Goal: Information Seeking & Learning: Learn about a topic

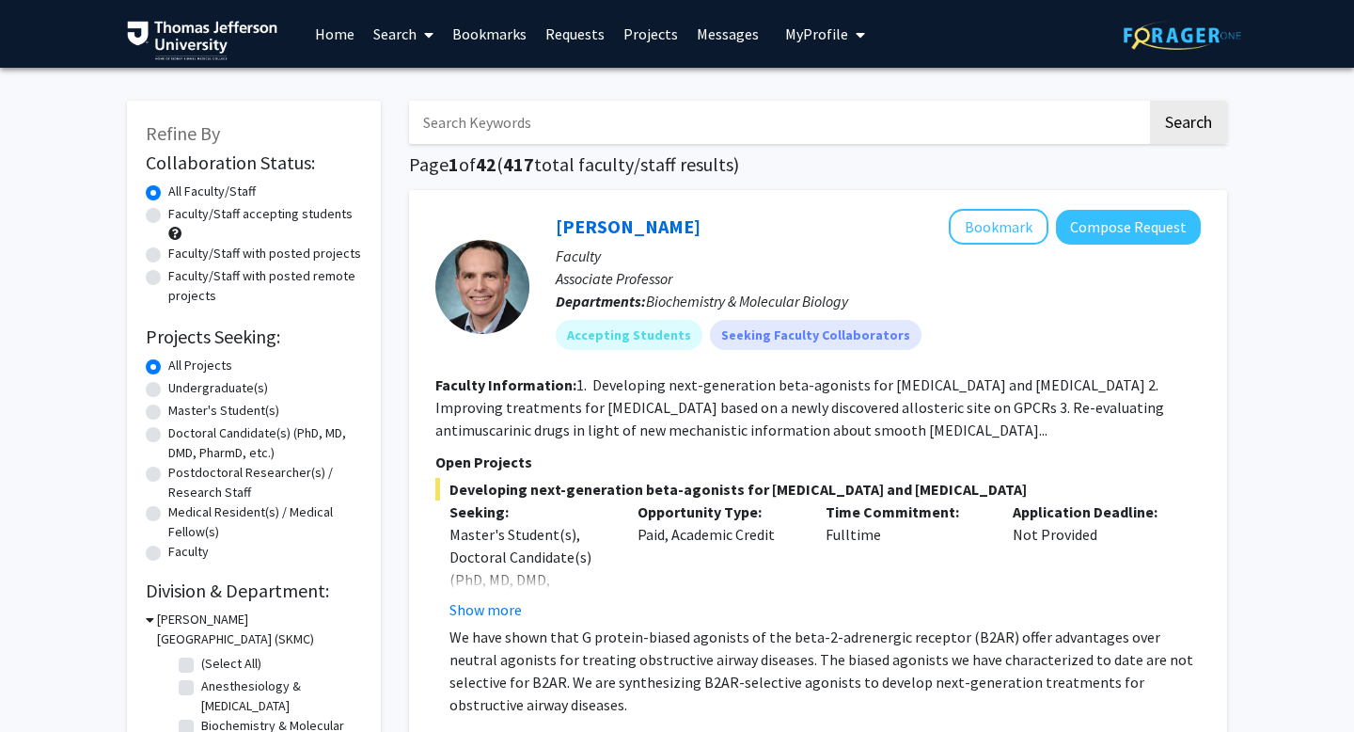
click at [493, 39] on link "Bookmarks" at bounding box center [489, 34] width 93 height 66
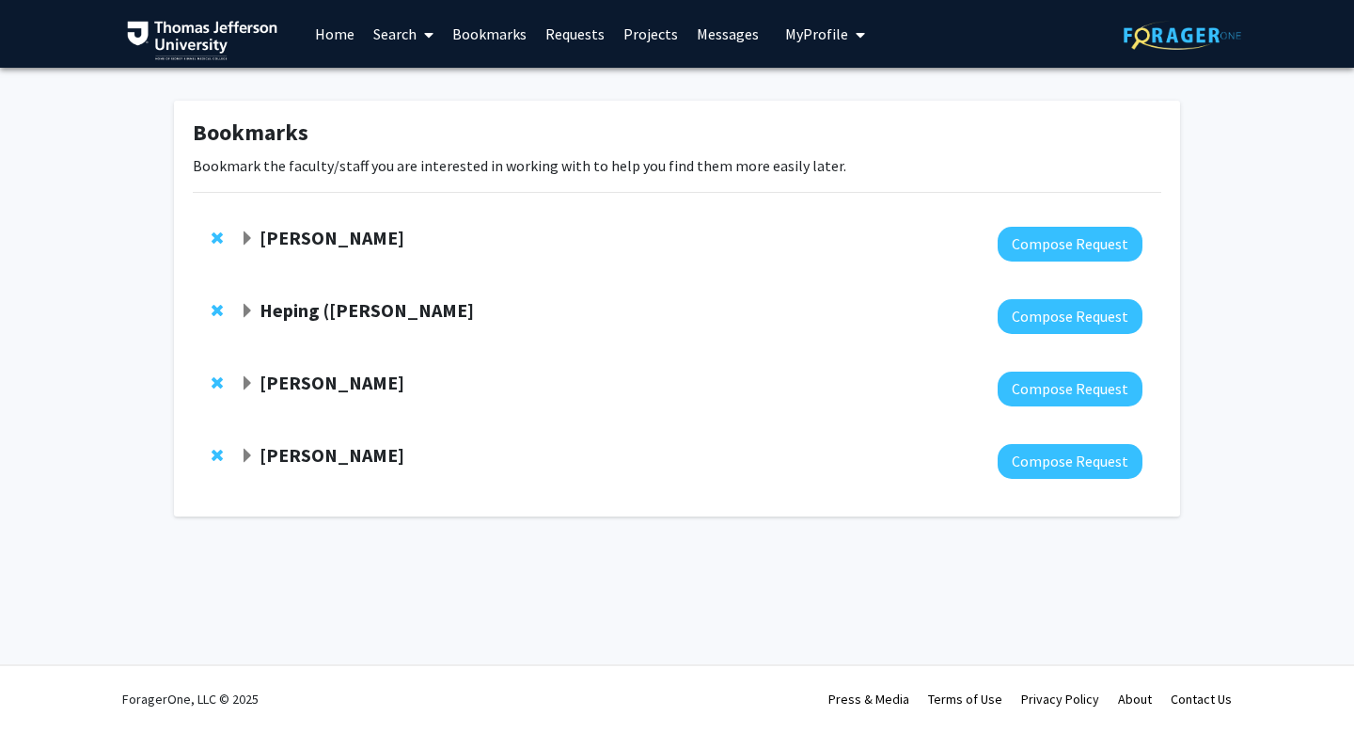
click at [272, 449] on strong "[PERSON_NAME]" at bounding box center [332, 455] width 145 height 24
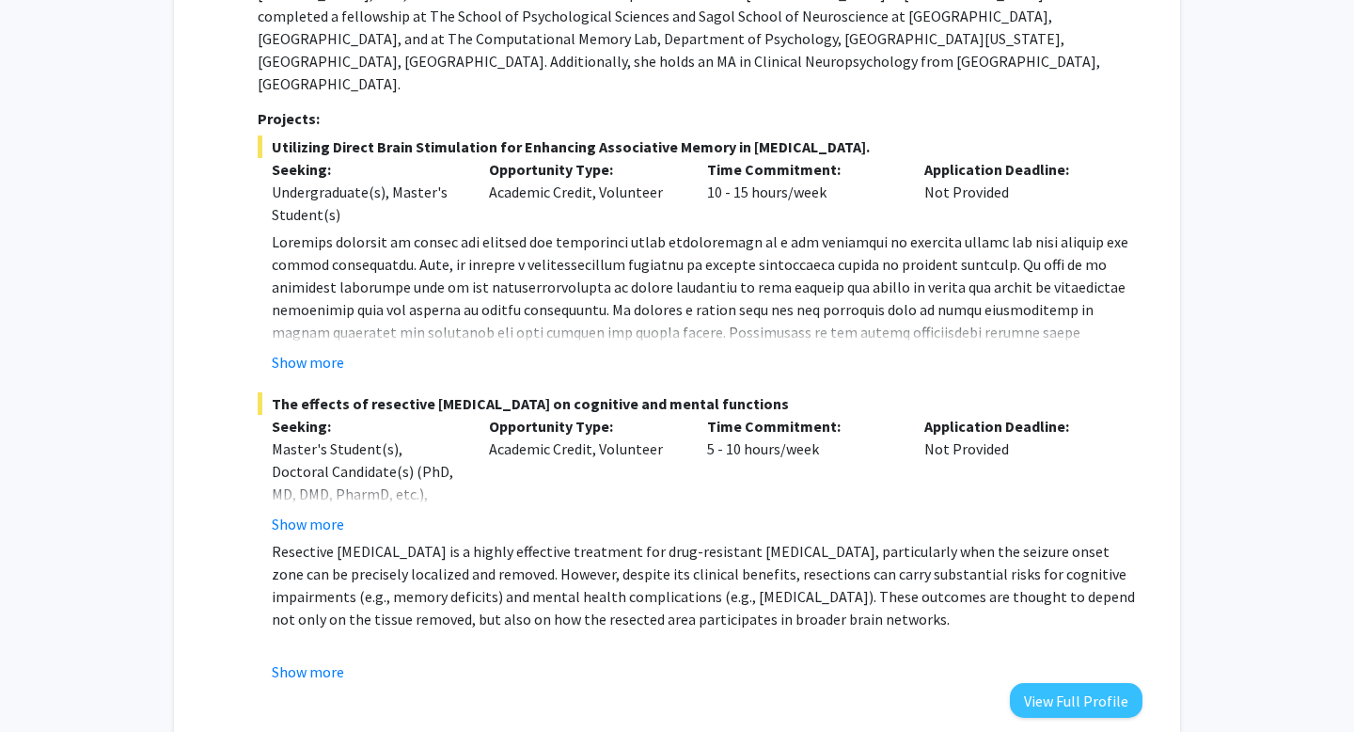
scroll to position [631, 0]
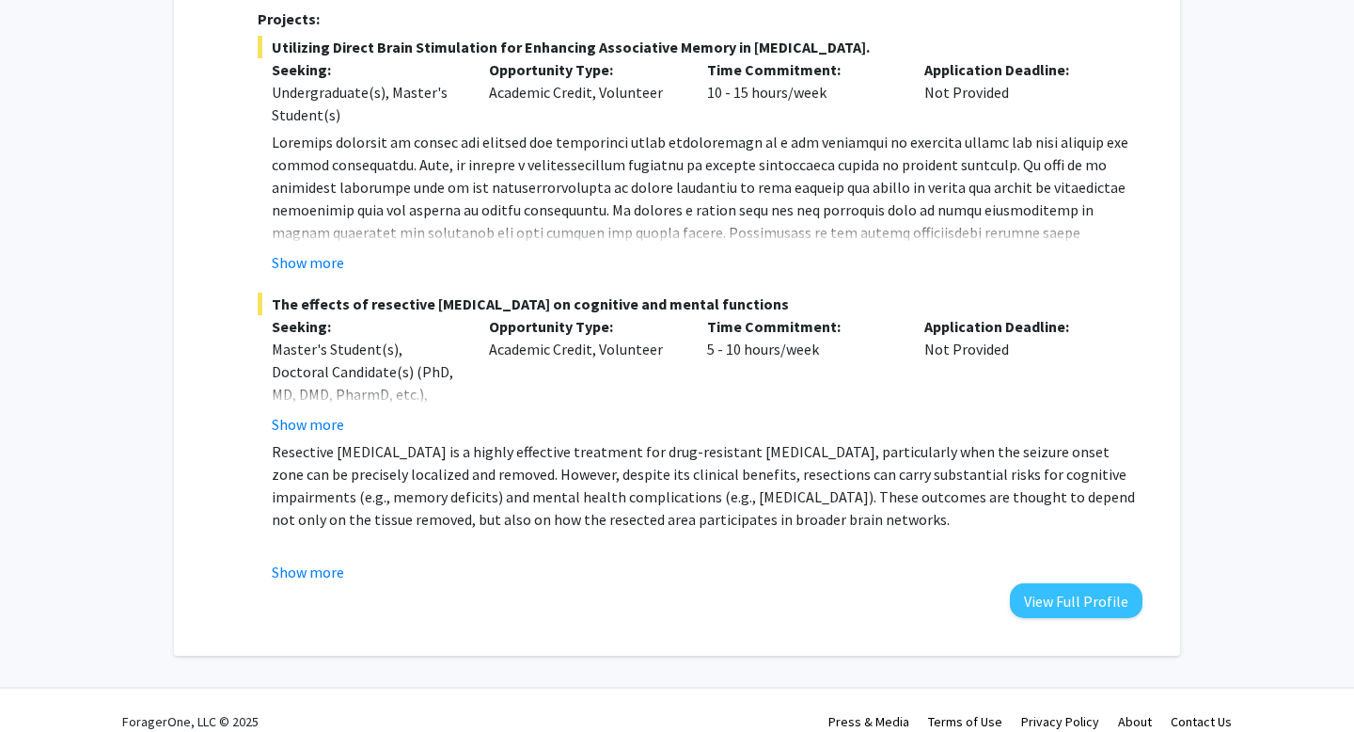
click at [311, 530] on fg-read-more "Resective neurosurgery is a highly effective treatment for drug-resistant epile…" at bounding box center [700, 511] width 885 height 143
click at [316, 560] on button "Show more" at bounding box center [308, 571] width 72 height 23
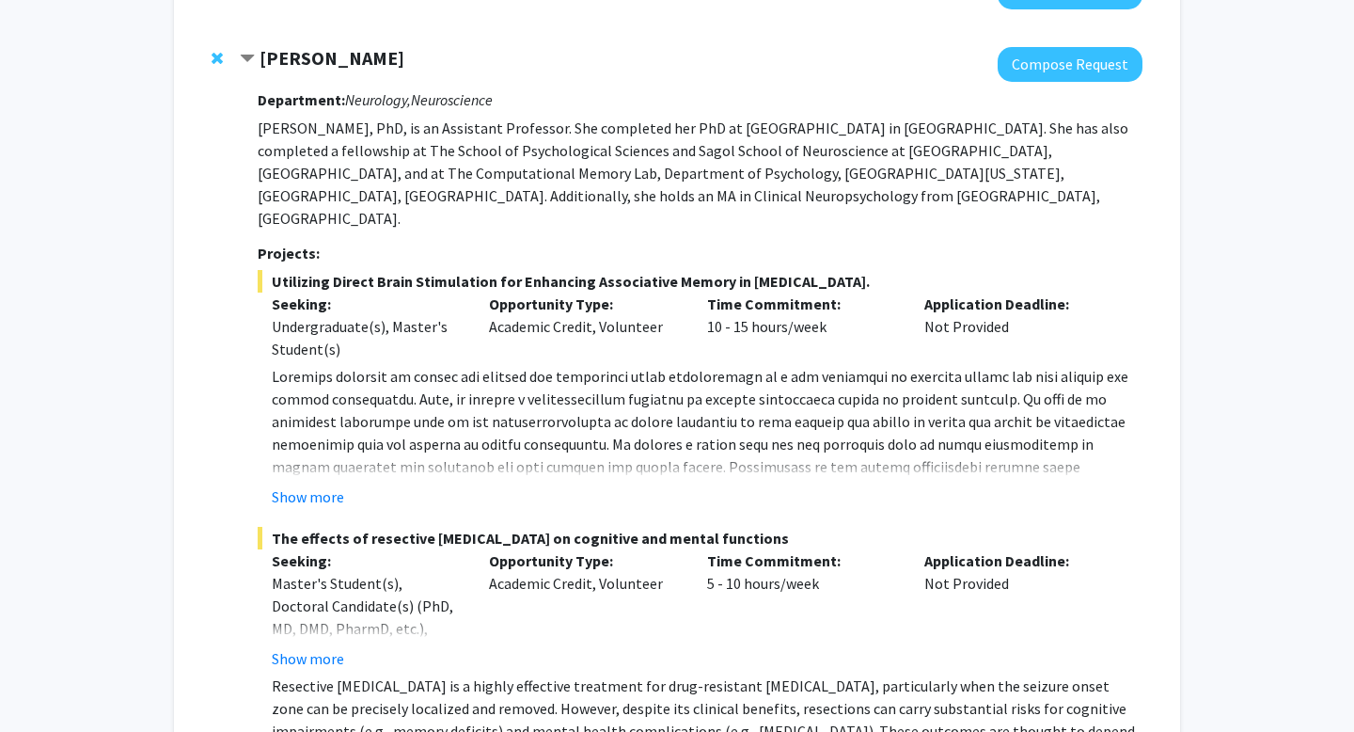
scroll to position [0, 0]
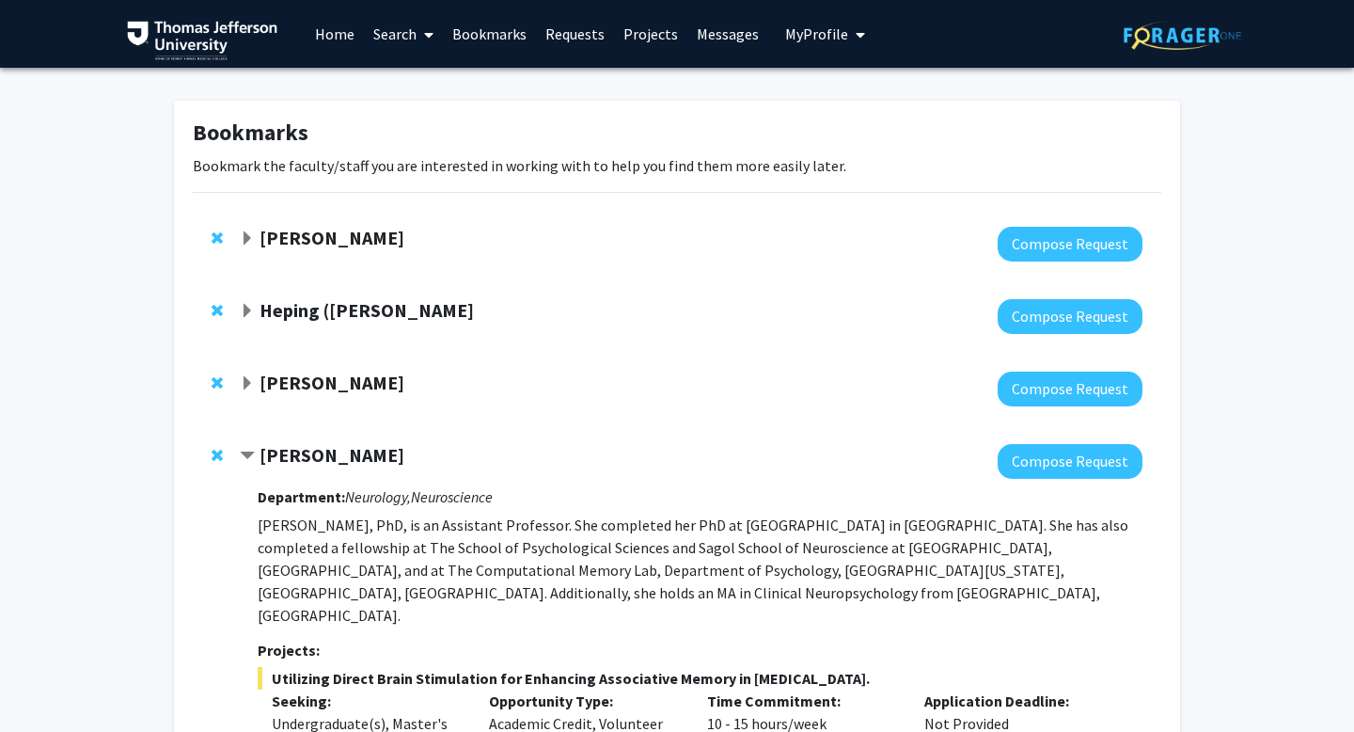
click at [286, 459] on strong "[PERSON_NAME]" at bounding box center [332, 455] width 145 height 24
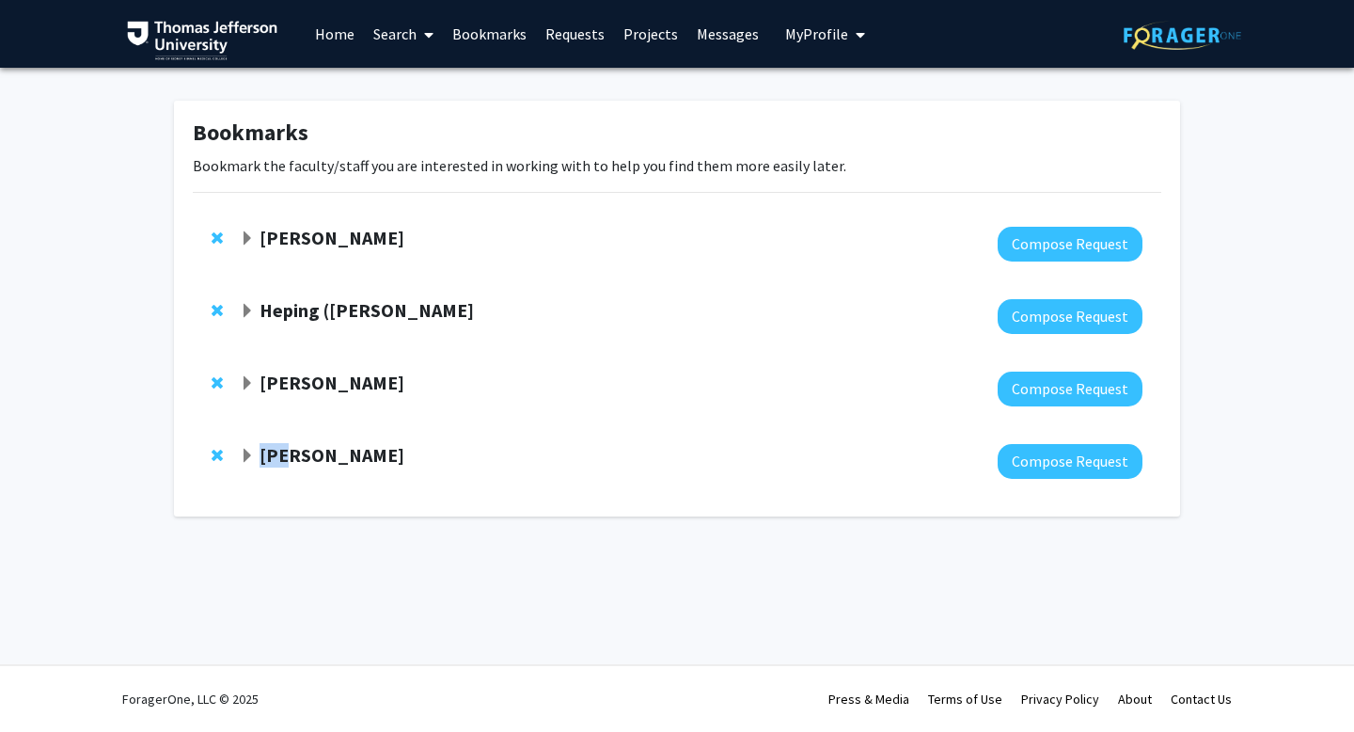
click at [286, 459] on strong "[PERSON_NAME]" at bounding box center [332, 455] width 145 height 24
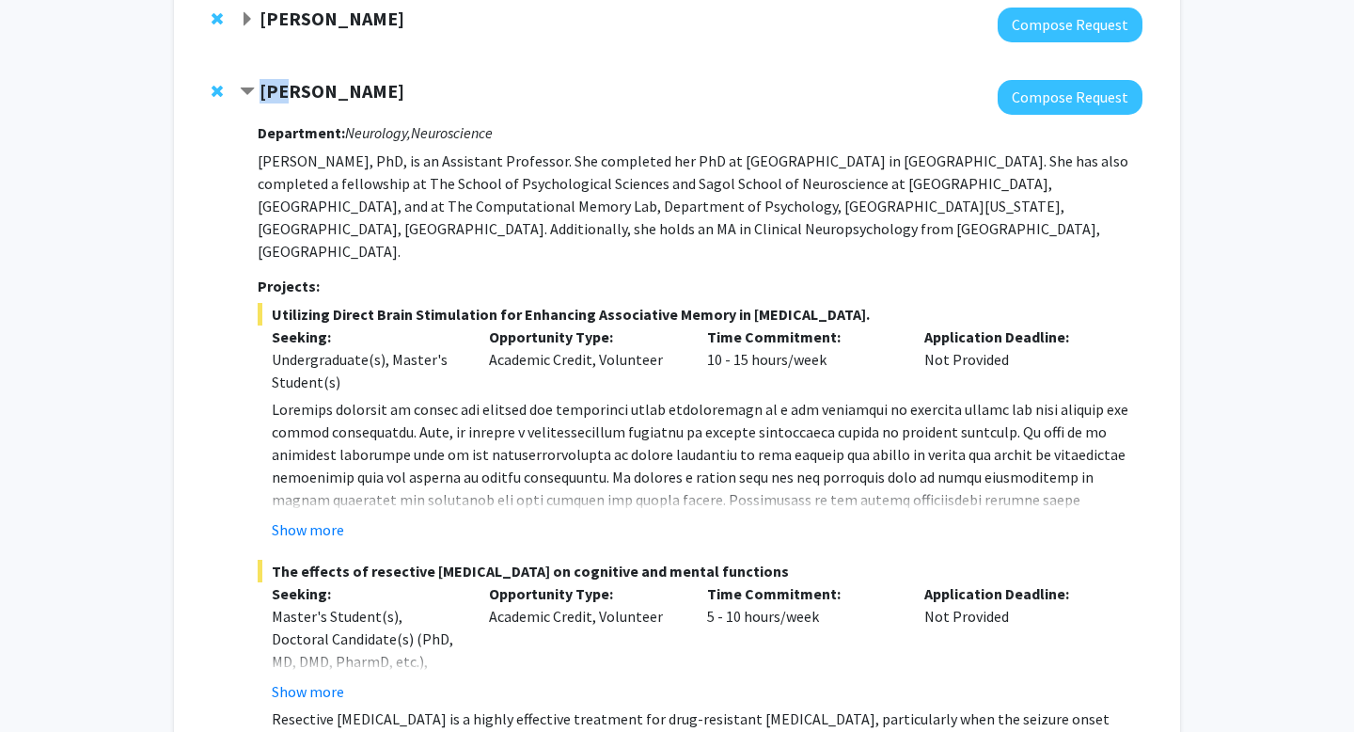
scroll to position [631, 0]
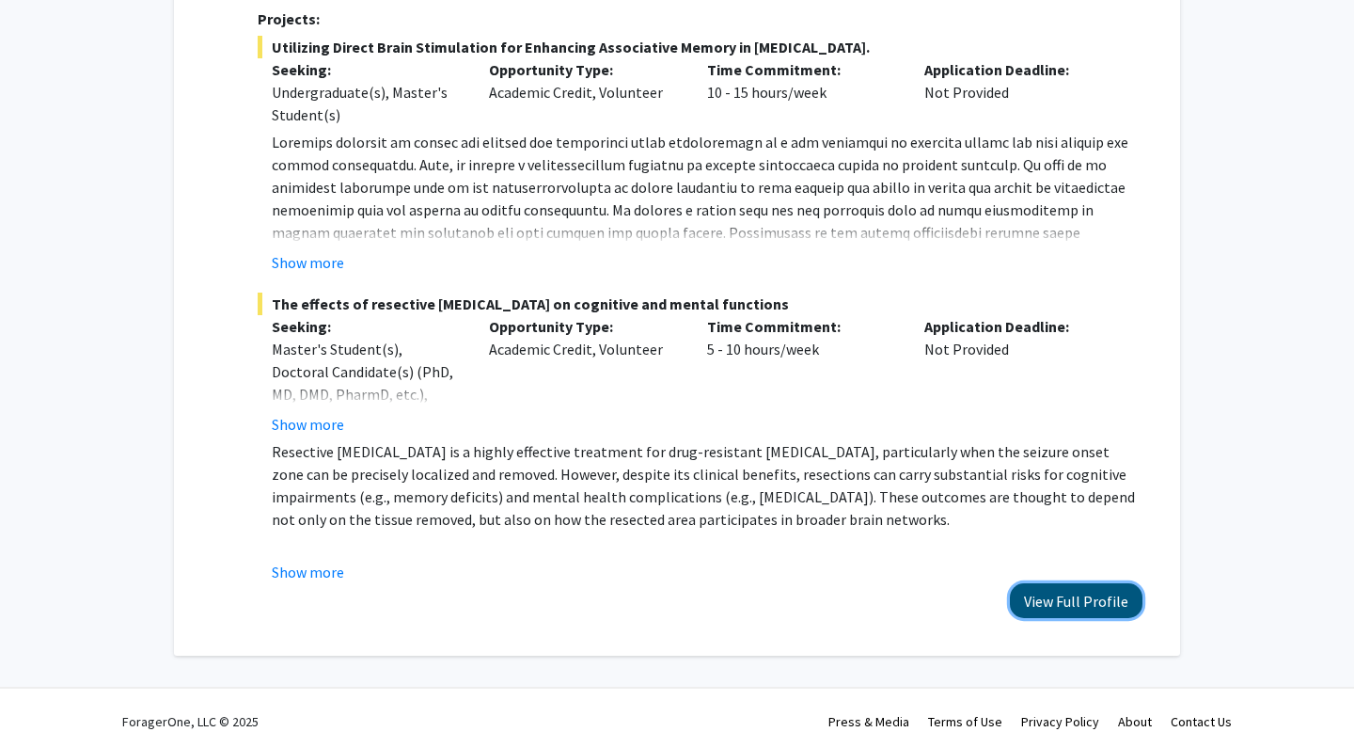
click at [1084, 583] on button "View Full Profile" at bounding box center [1076, 600] width 133 height 35
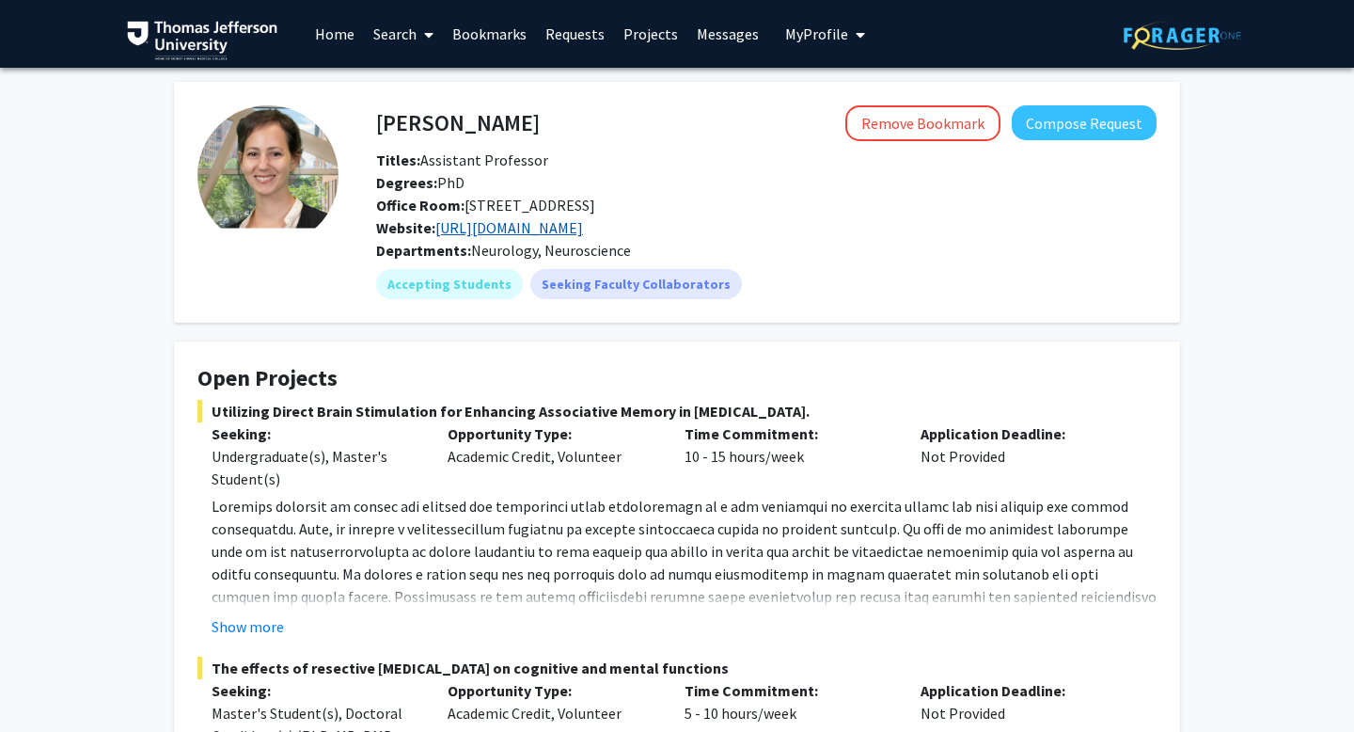
click at [536, 228] on link "[URL][DOMAIN_NAME]" at bounding box center [509, 227] width 148 height 19
click at [340, 36] on link "Home" at bounding box center [335, 34] width 58 height 66
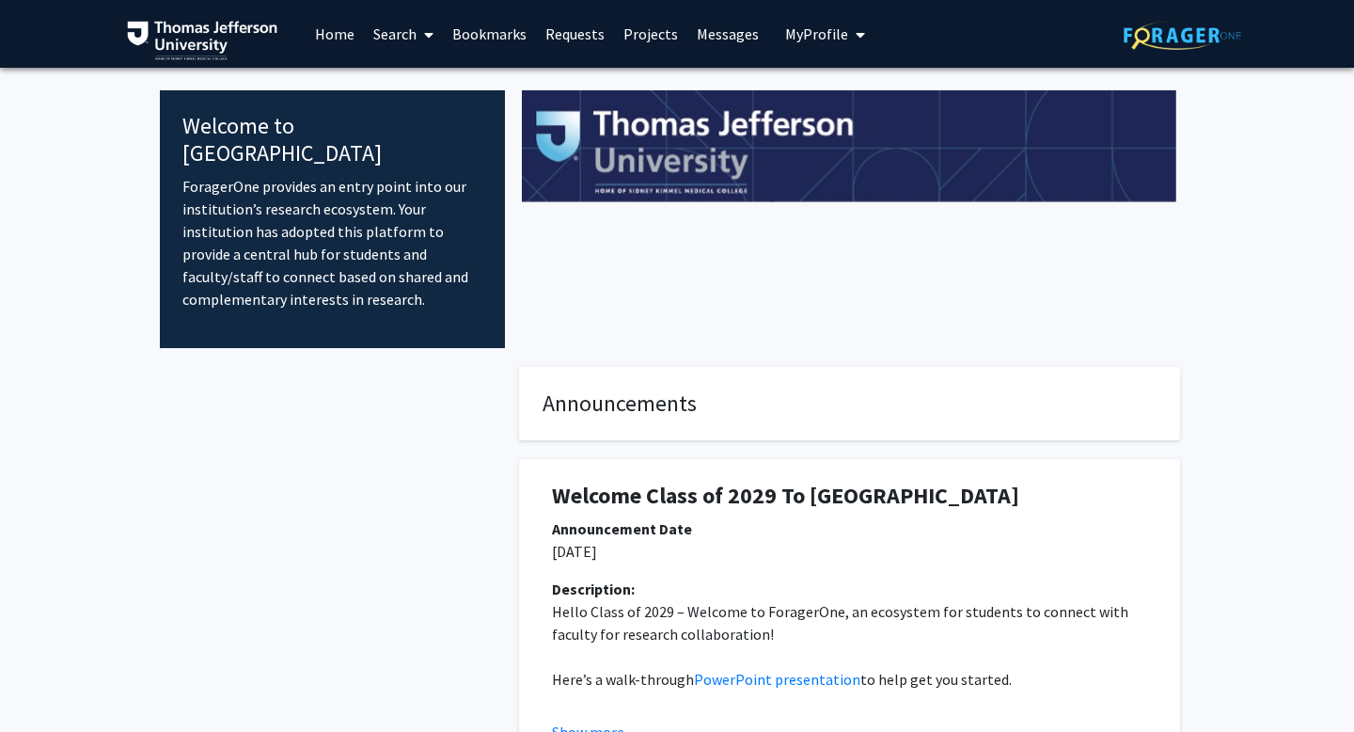
click at [410, 39] on link "Search" at bounding box center [403, 34] width 79 height 66
click at [417, 90] on span "Faculty/Staff" at bounding box center [433, 87] width 138 height 38
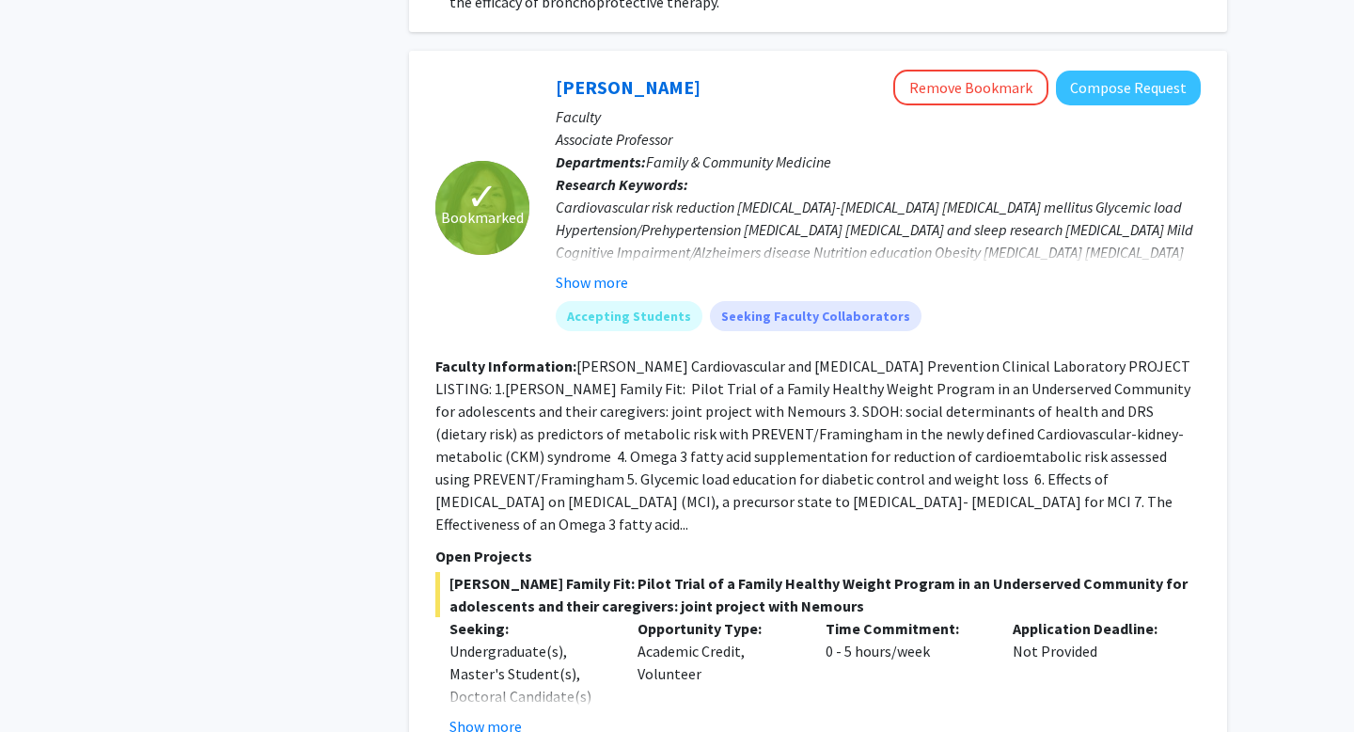
scroll to position [1238, 0]
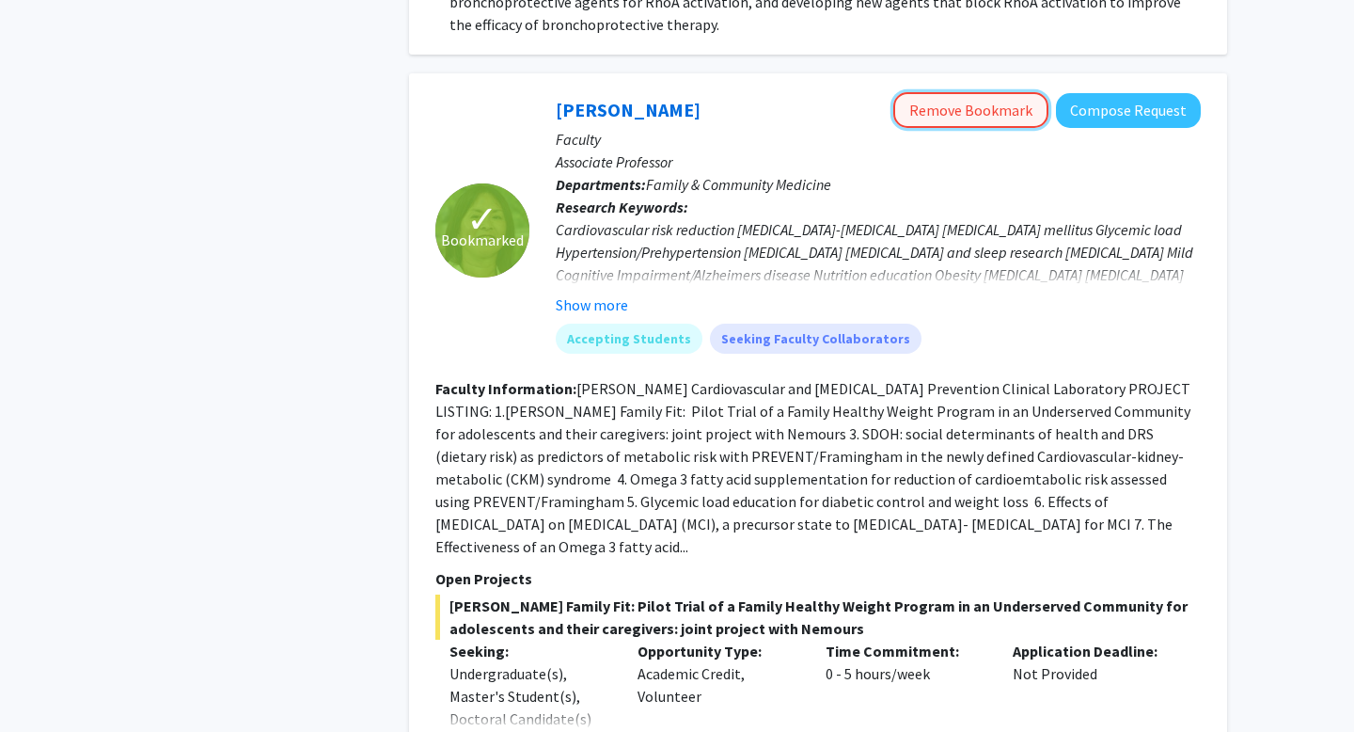
click at [930, 118] on button "Remove Bookmark" at bounding box center [970, 110] width 155 height 36
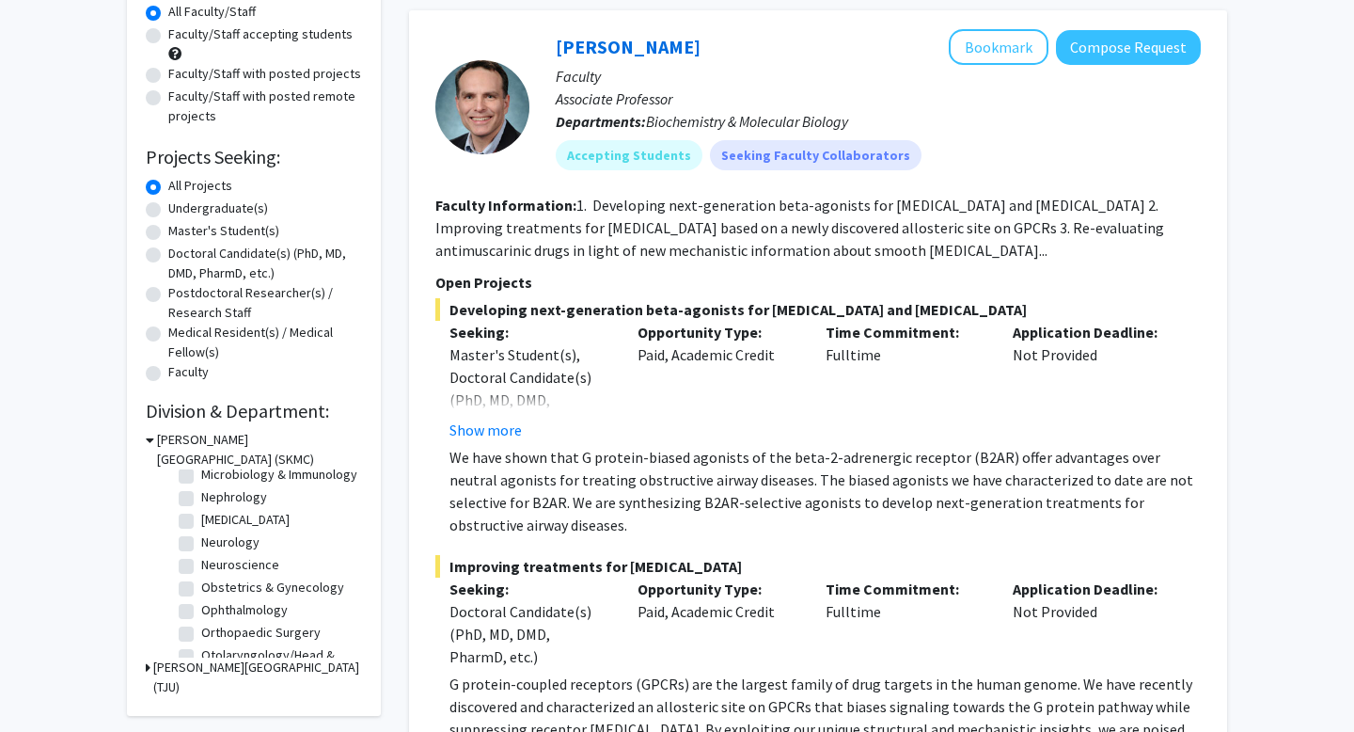
scroll to position [468, 0]
click at [201, 525] on label "[MEDICAL_DATA]" at bounding box center [245, 521] width 88 height 20
click at [201, 523] on input "[MEDICAL_DATA]" at bounding box center [207, 517] width 12 height 12
checkbox input "true"
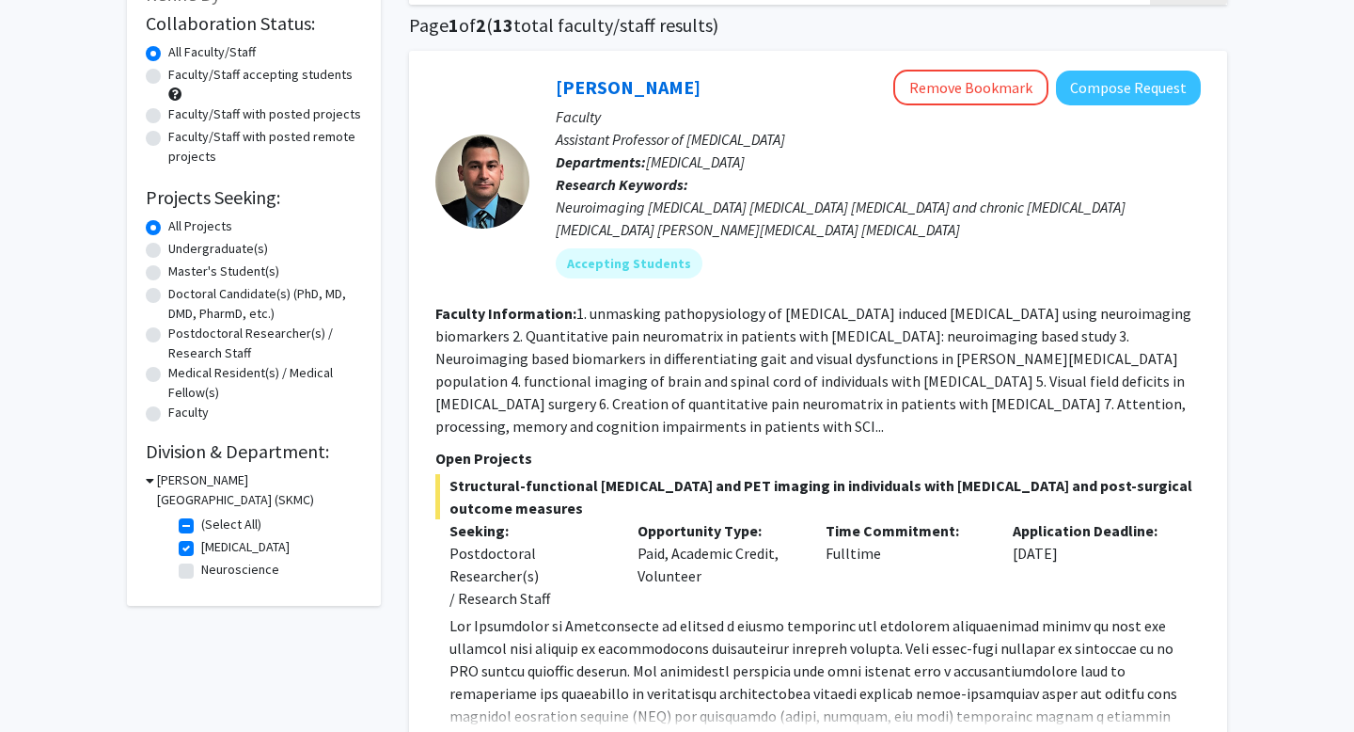
scroll to position [22, 0]
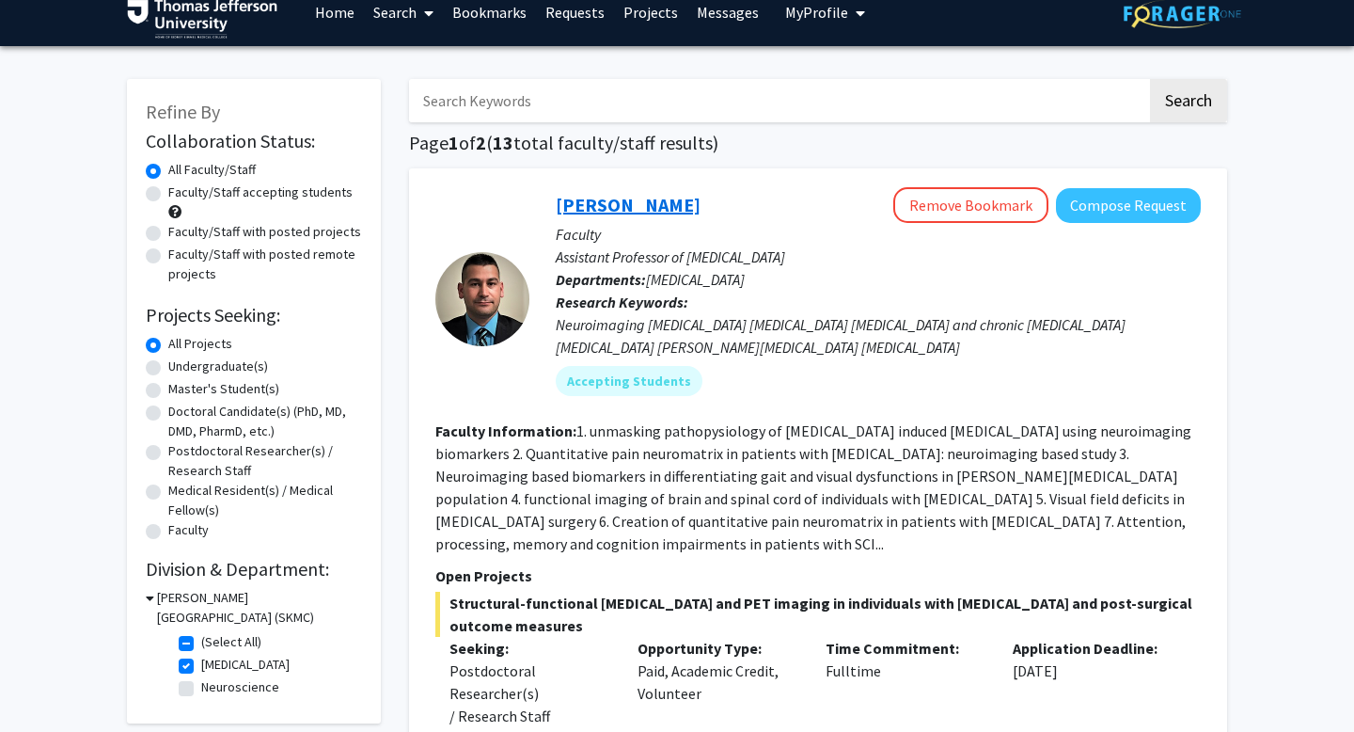
click at [642, 197] on link "[PERSON_NAME]" at bounding box center [628, 205] width 145 height 24
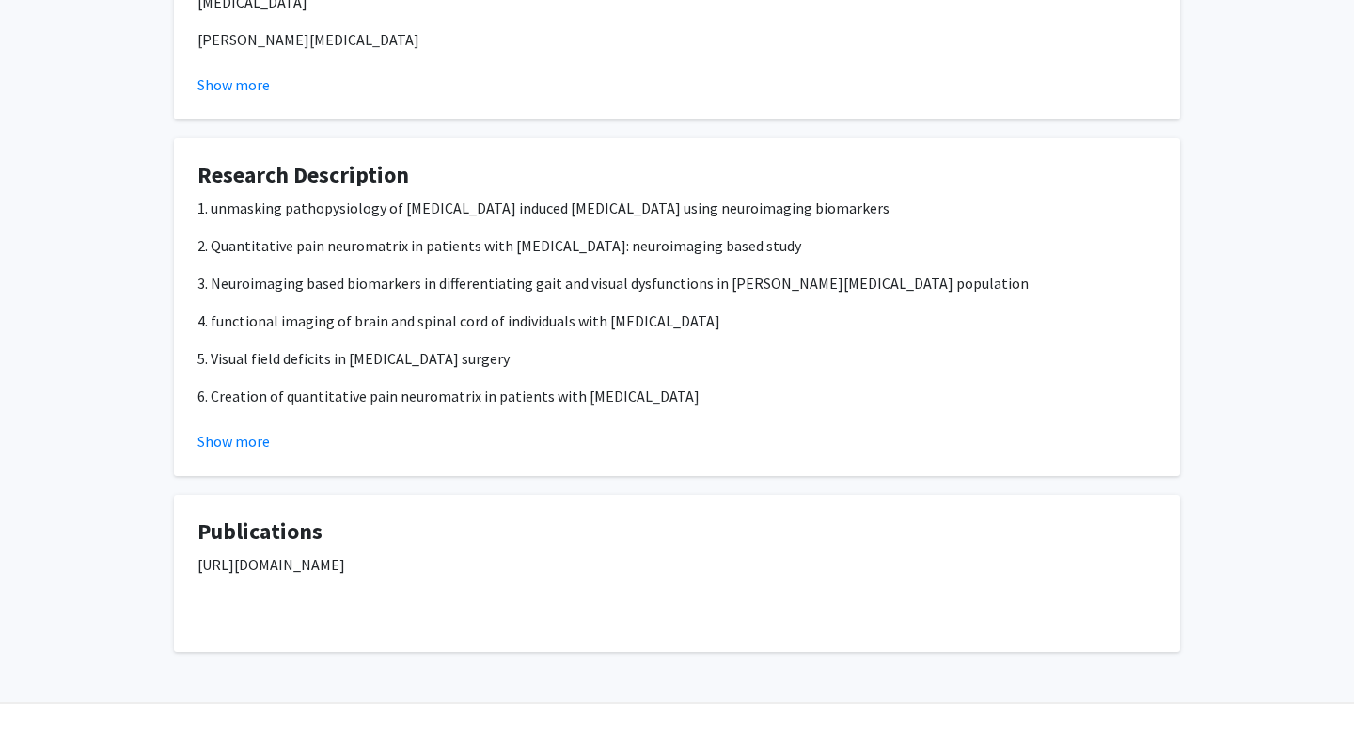
scroll to position [2055, 0]
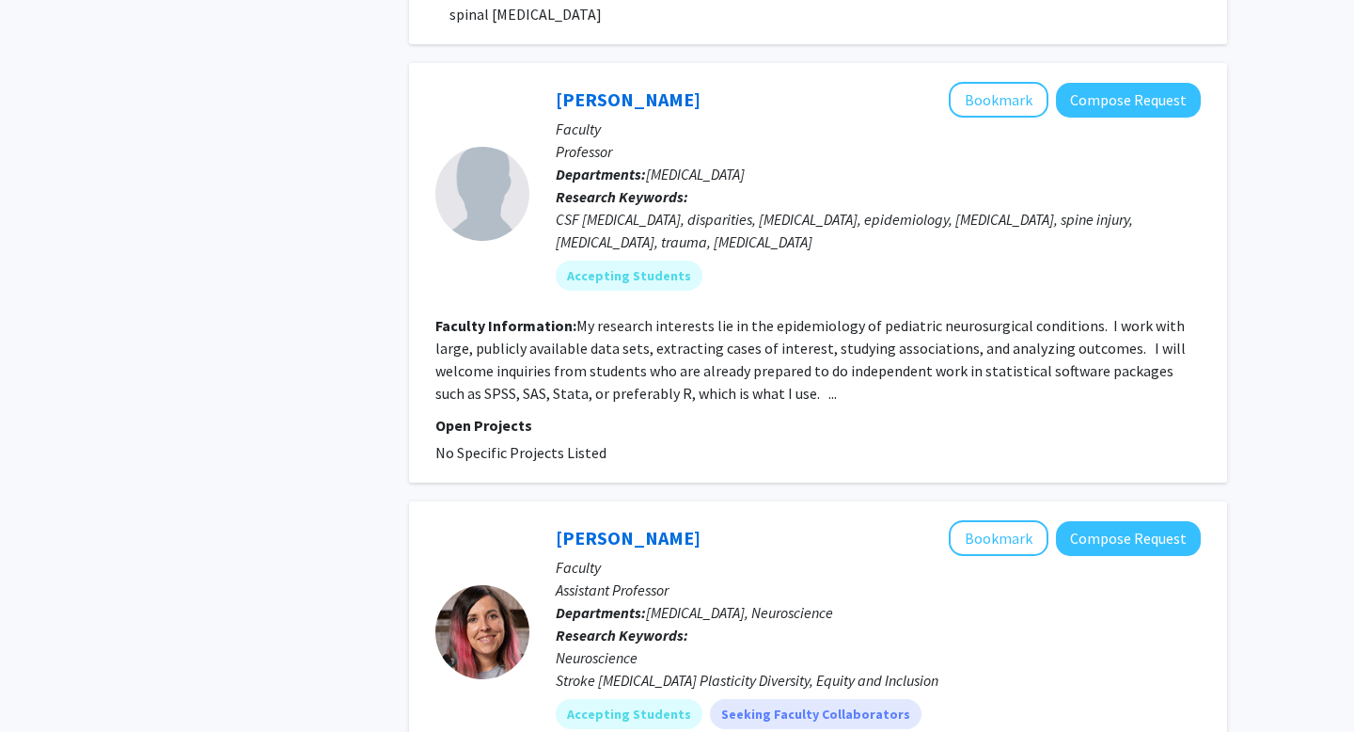
scroll to position [1809, 0]
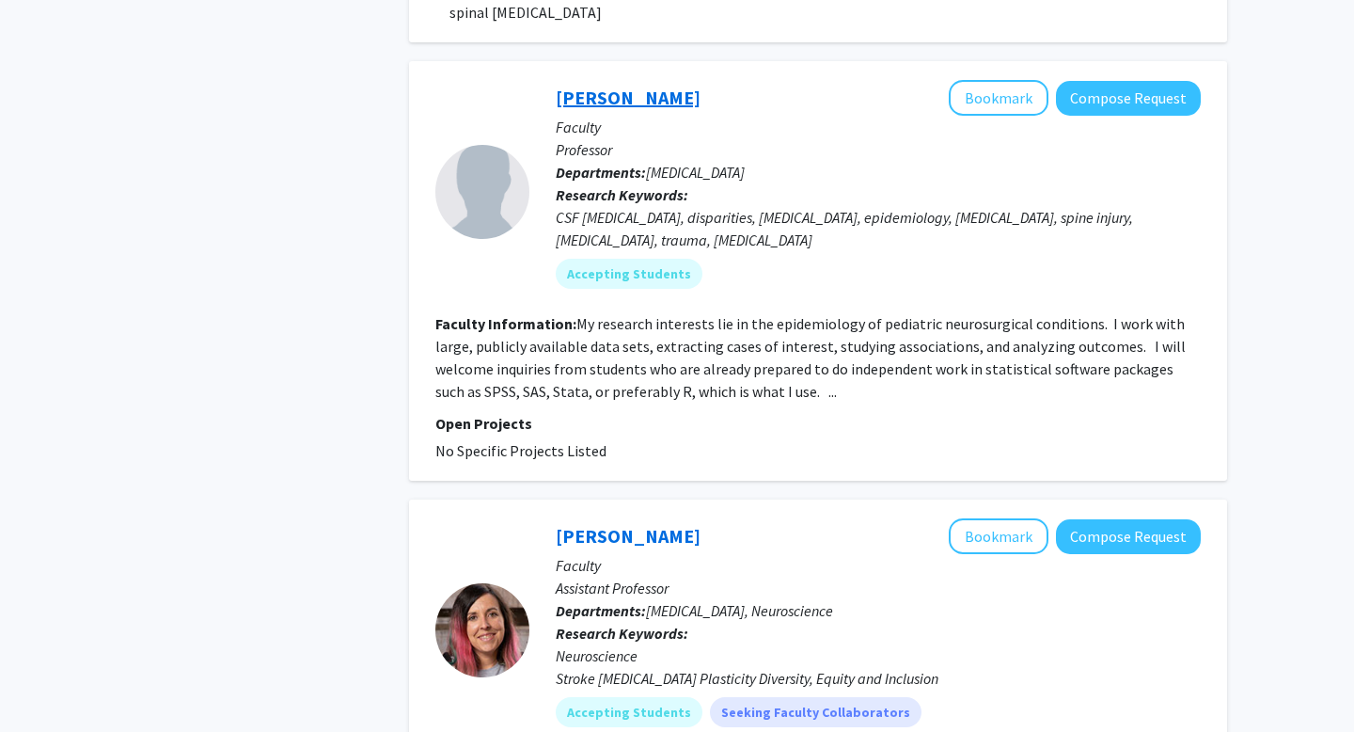
click at [639, 105] on link "[PERSON_NAME]" at bounding box center [628, 98] width 145 height 24
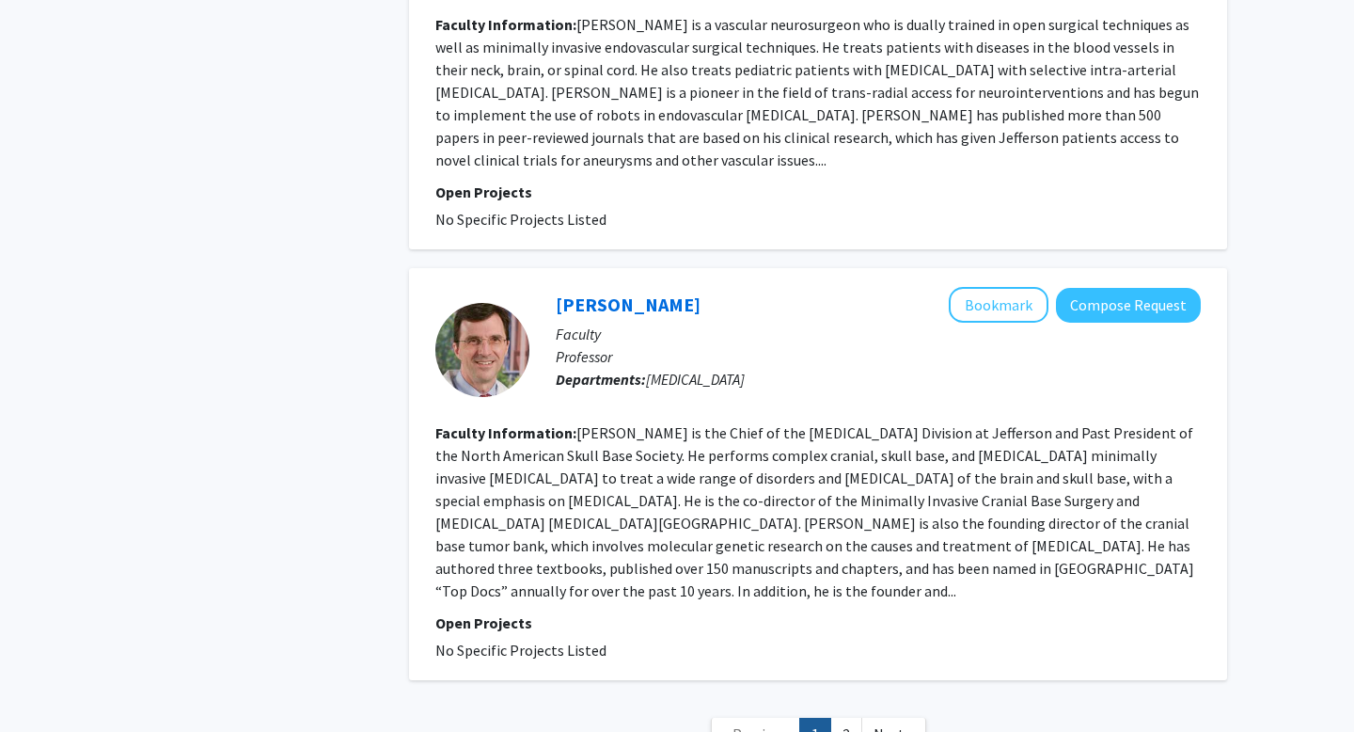
scroll to position [4544, 0]
click at [598, 291] on link "[PERSON_NAME]" at bounding box center [628, 303] width 145 height 24
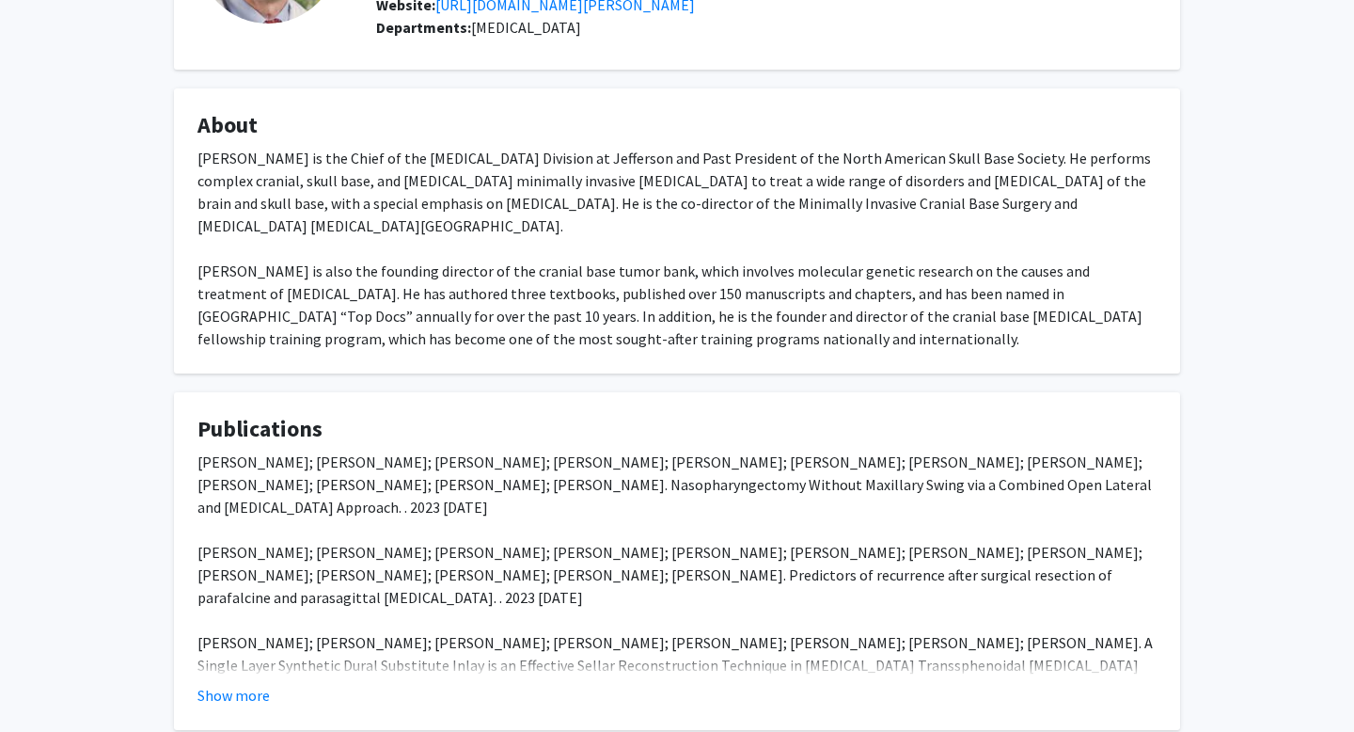
scroll to position [338, 0]
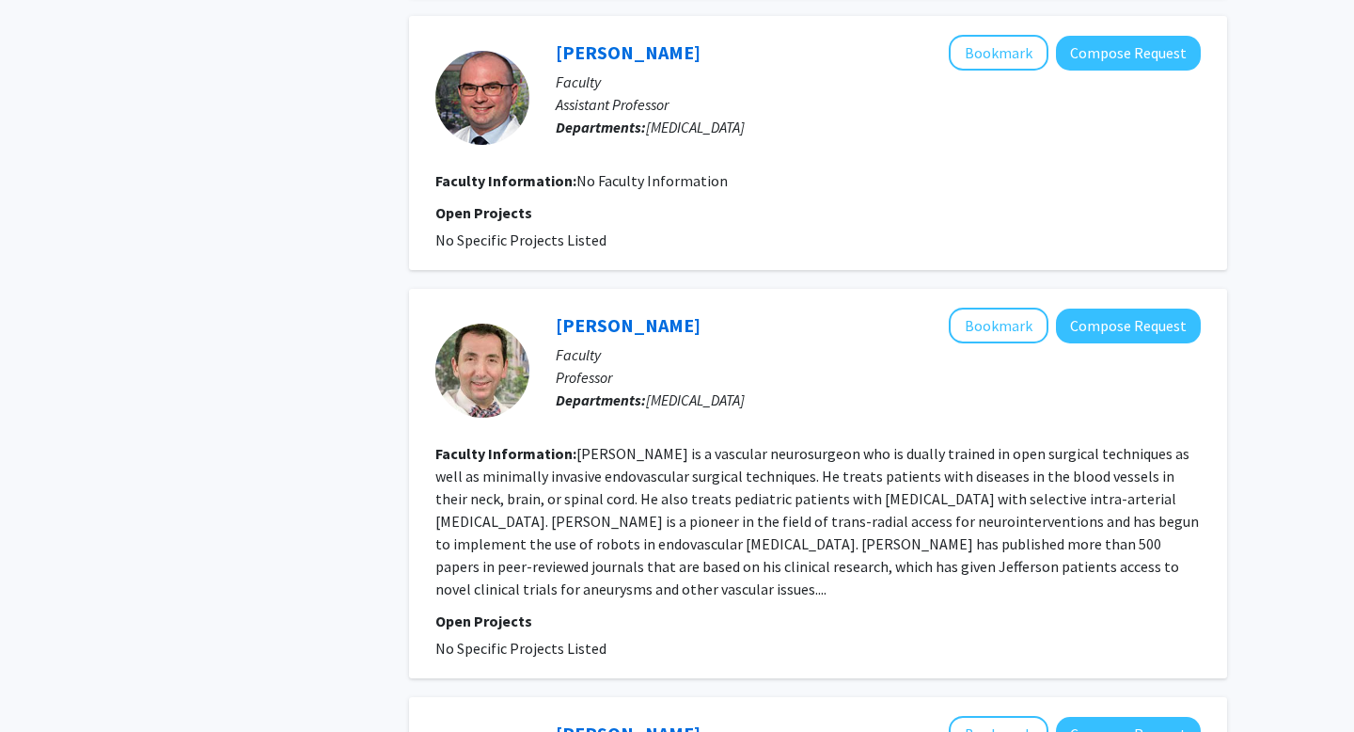
scroll to position [4632, 0]
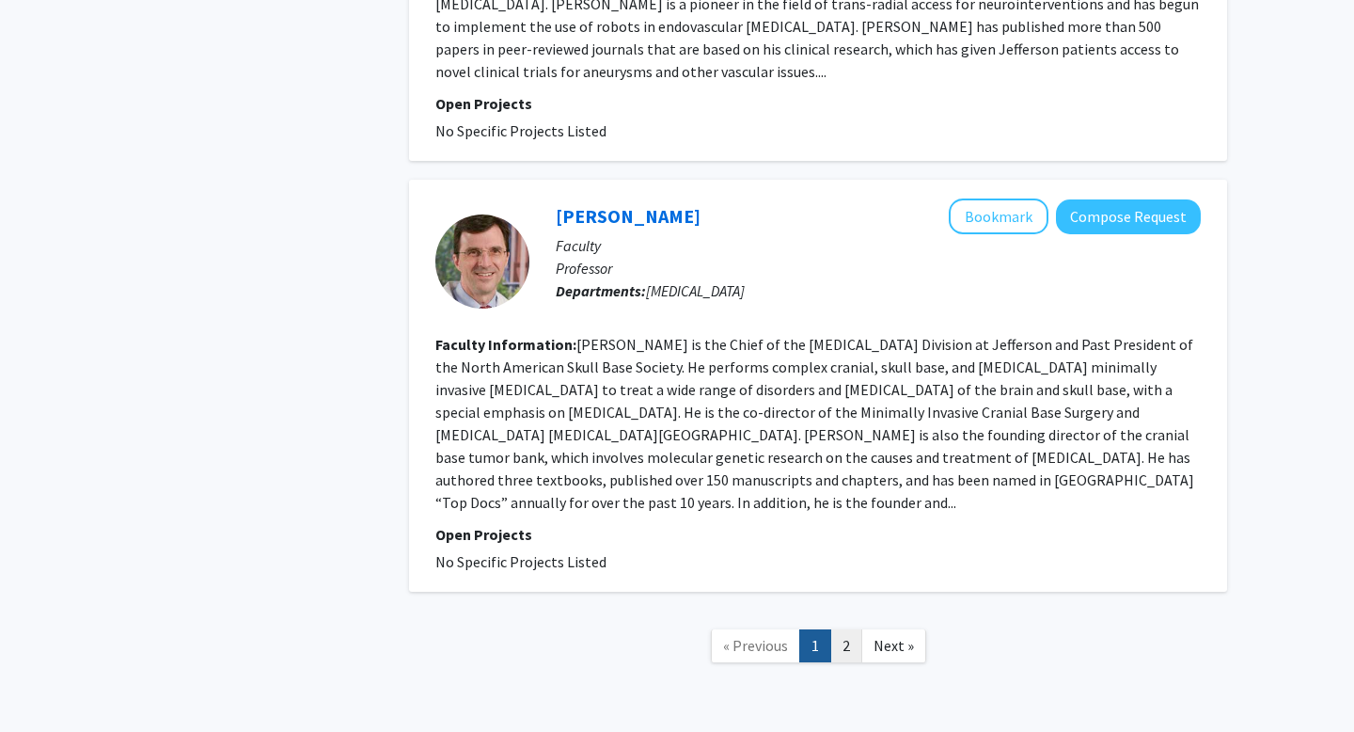
click at [842, 629] on link "2" at bounding box center [846, 645] width 32 height 33
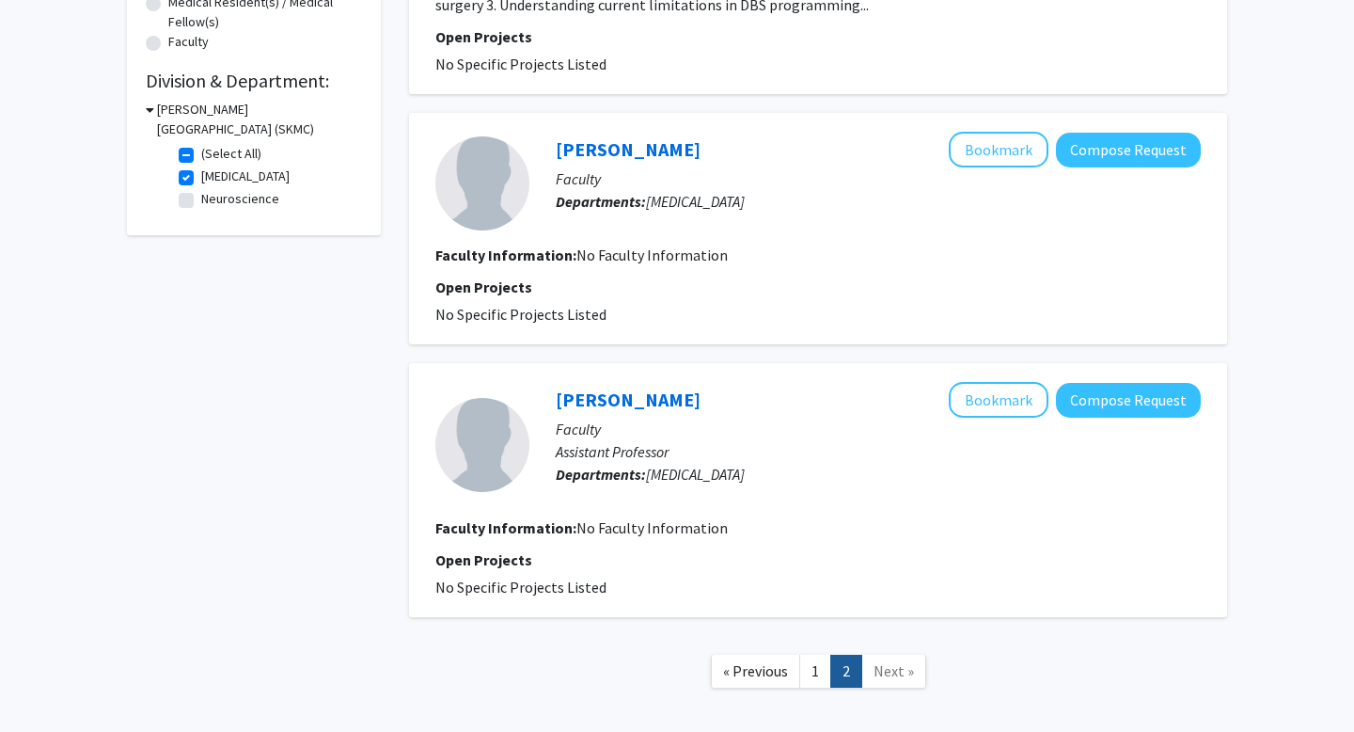
scroll to position [603, 0]
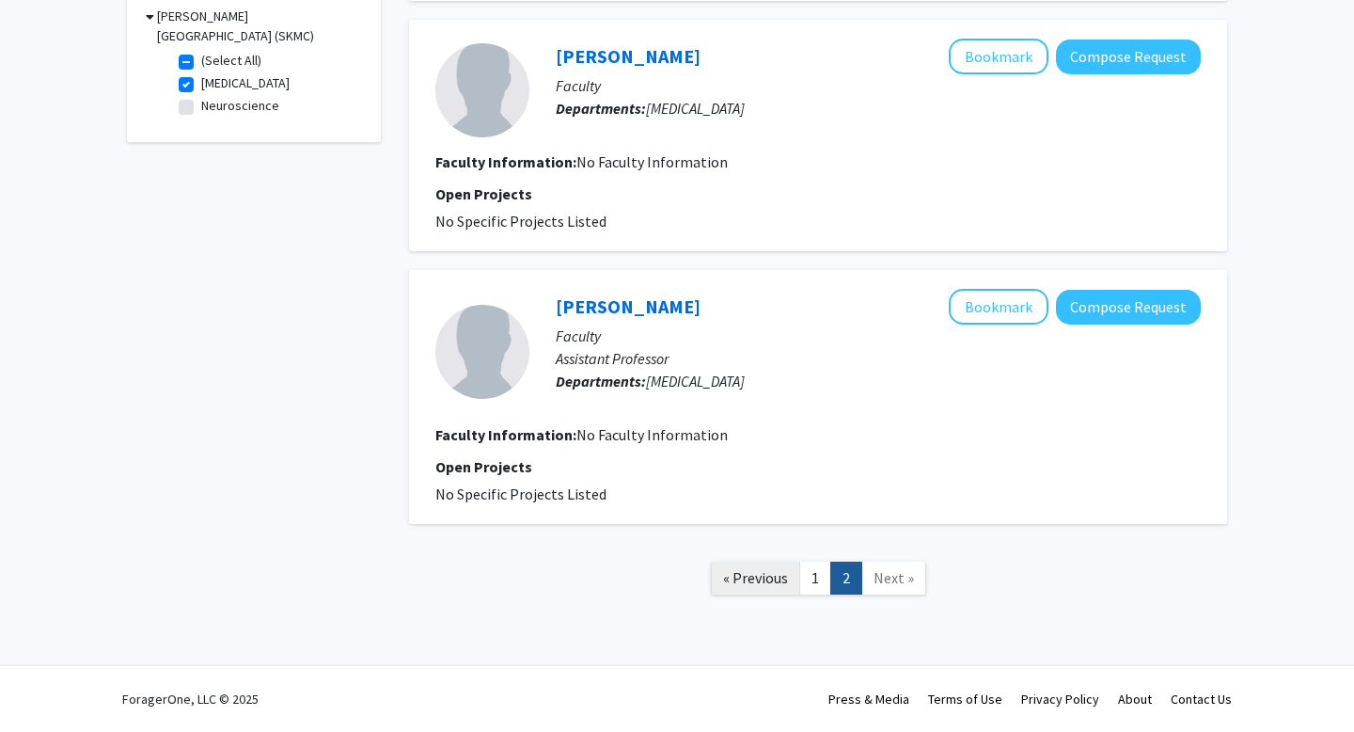
click at [779, 587] on link "« Previous" at bounding box center [755, 577] width 89 height 33
